Goal: Find specific page/section: Find specific page/section

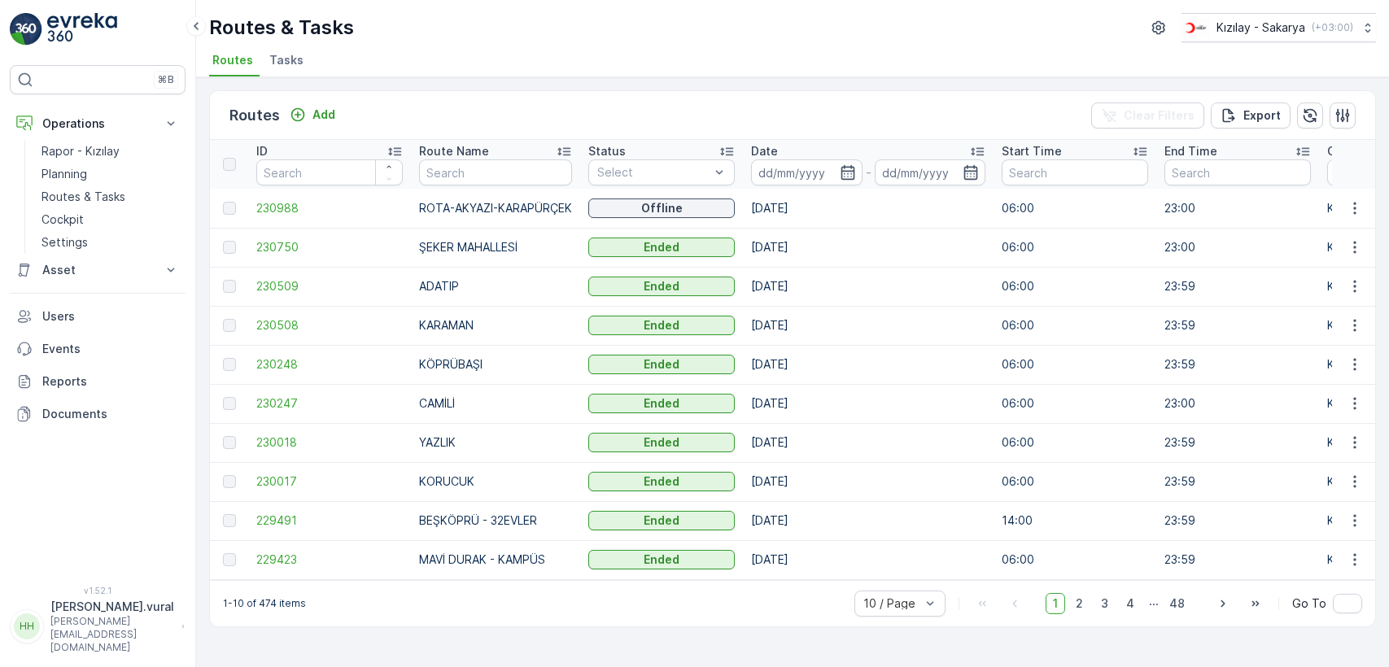
click at [90, 194] on p "Routes & Tasks" at bounding box center [83, 197] width 84 height 16
click at [104, 190] on p "Routes & Tasks" at bounding box center [83, 197] width 84 height 16
click at [158, 124] on button "Operations" at bounding box center [98, 123] width 176 height 33
click at [122, 196] on p "Routes & Tasks" at bounding box center [83, 197] width 84 height 16
click at [103, 196] on p "Routes & Tasks" at bounding box center [83, 197] width 84 height 16
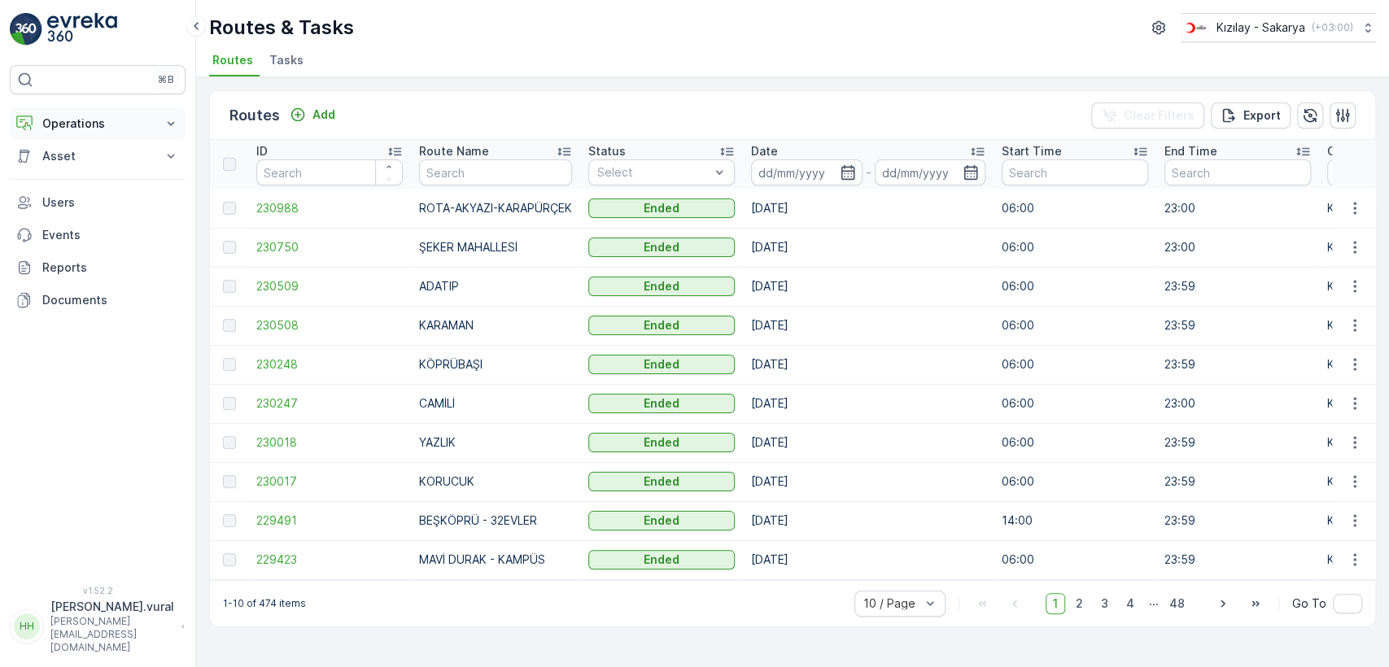
click at [85, 120] on p "Operations" at bounding box center [97, 124] width 111 height 16
click at [1087, 598] on div "10 / Page 1 2 3 4 ... 48 Go To" at bounding box center [1108, 604] width 508 height 26
click at [1088, 603] on span "2" at bounding box center [1079, 603] width 22 height 21
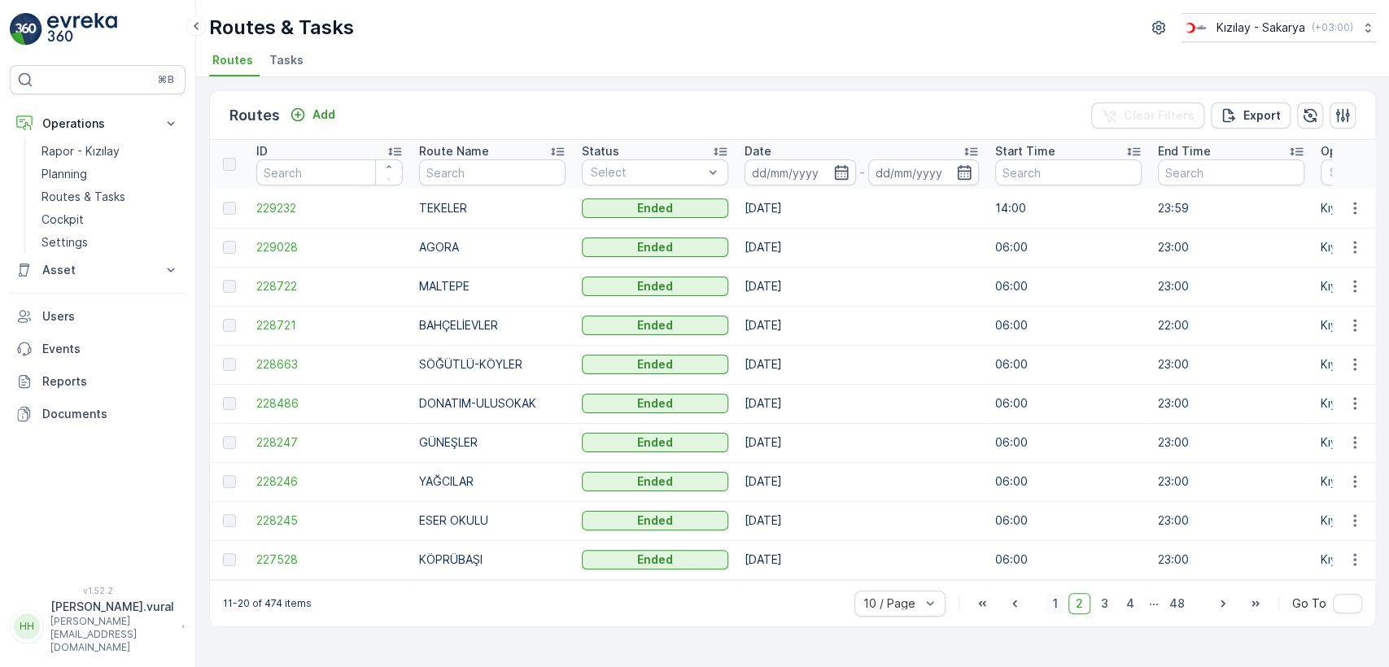
click at [1055, 600] on span "1" at bounding box center [1055, 603] width 20 height 21
